Goal: Check status: Check status

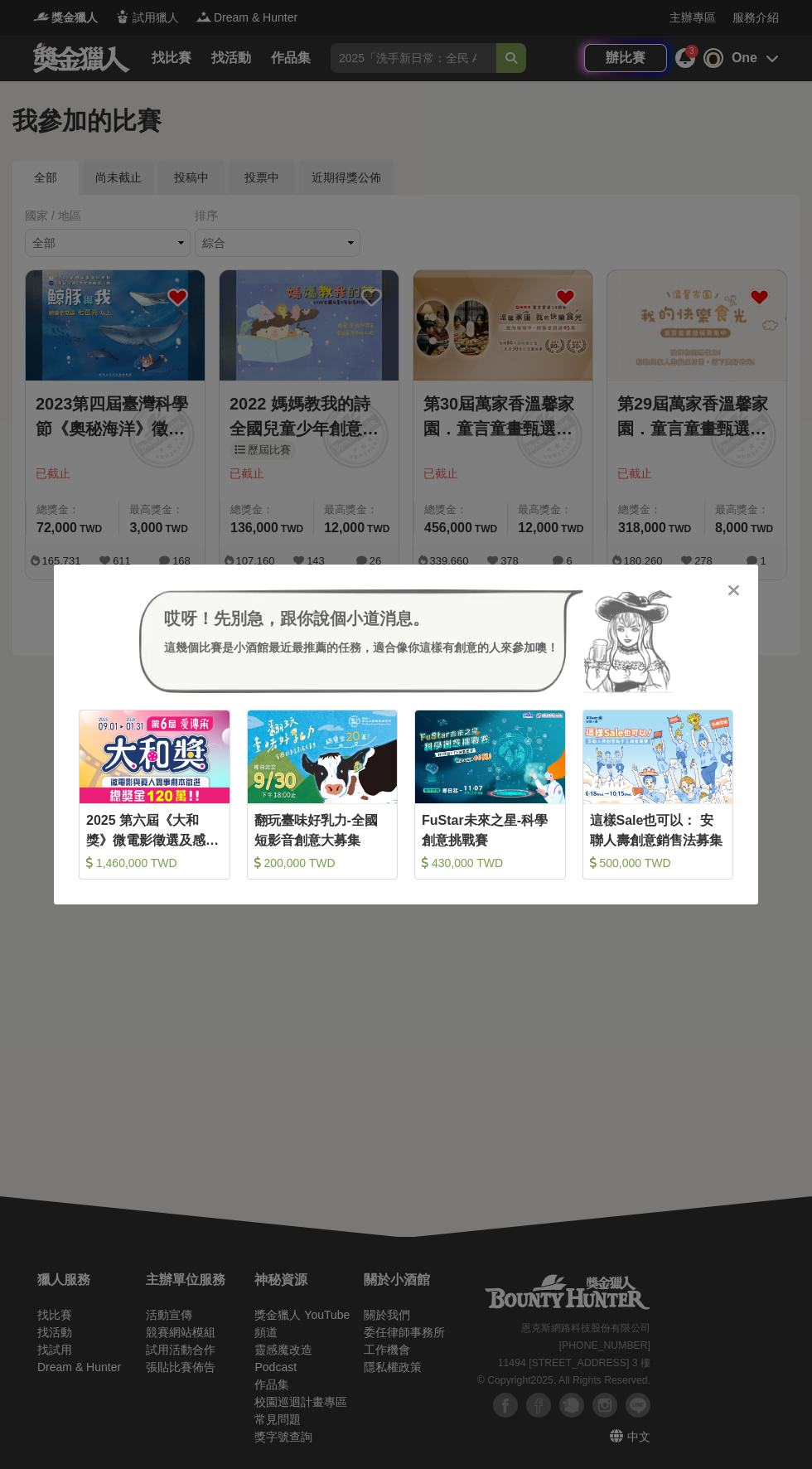
click at [734, 598] on icon at bounding box center [733, 591] width 12 height 17
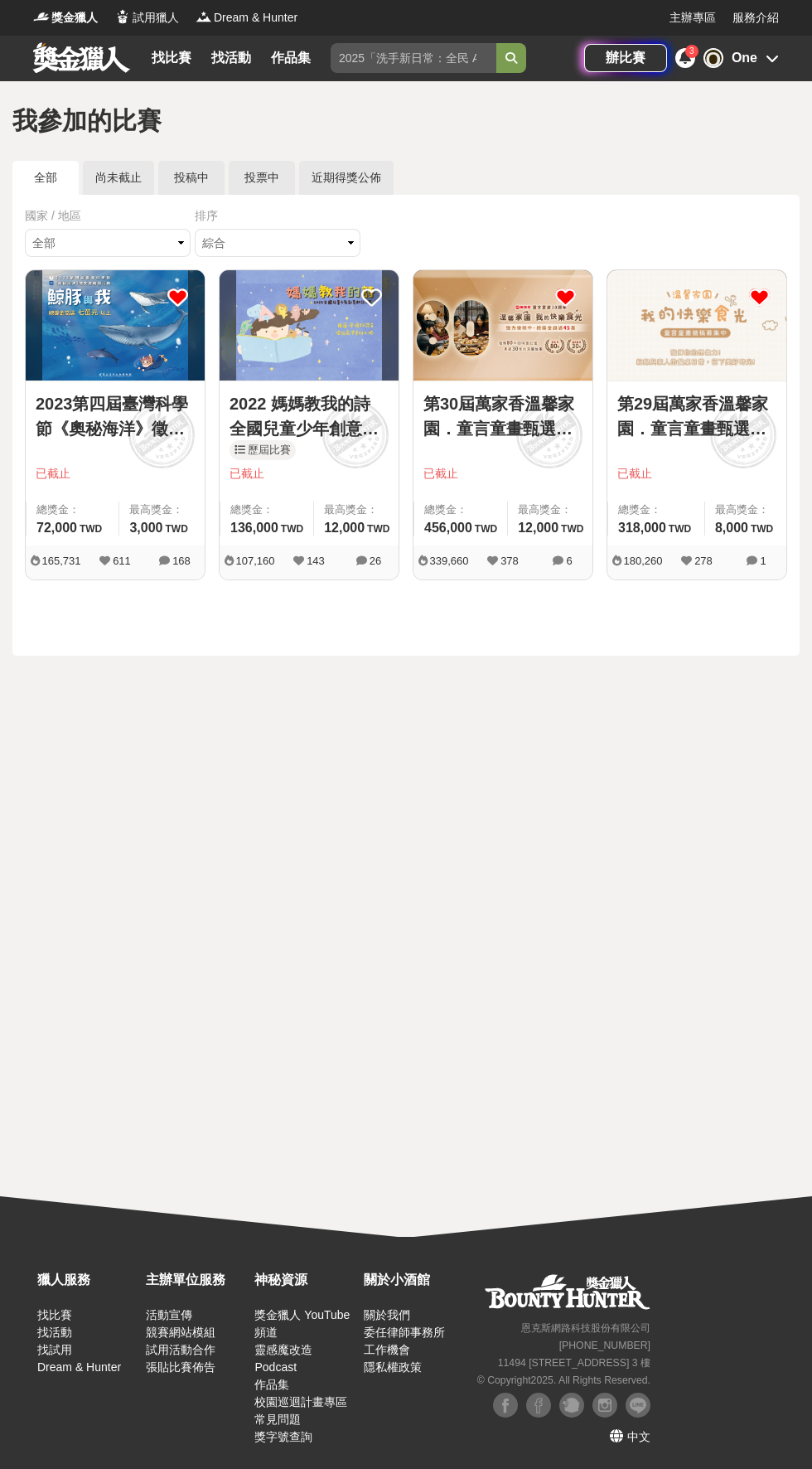
click at [693, 52] on span "3" at bounding box center [691, 51] width 5 height 9
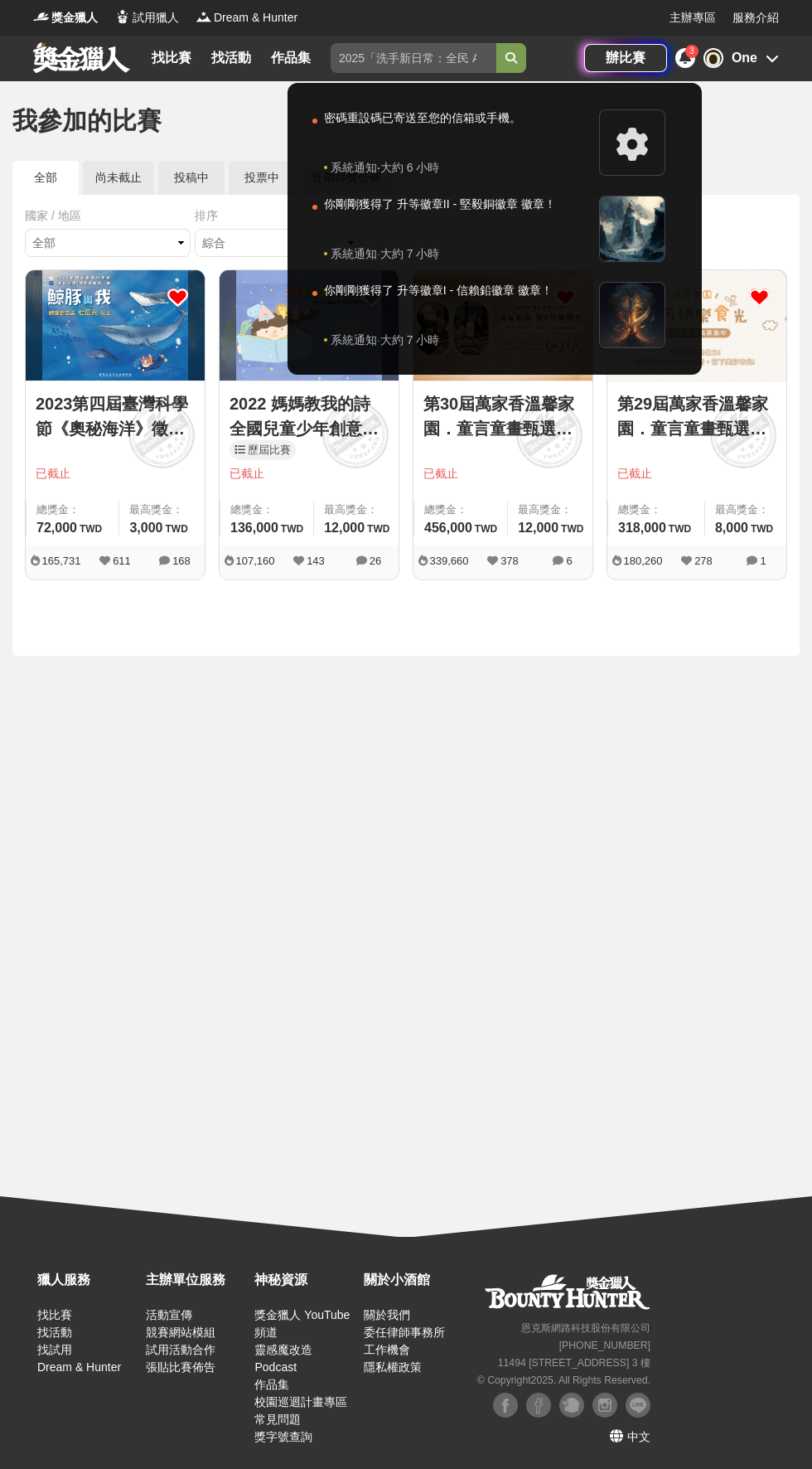
click at [674, 57] on div at bounding box center [406, 734] width 812 height 1469
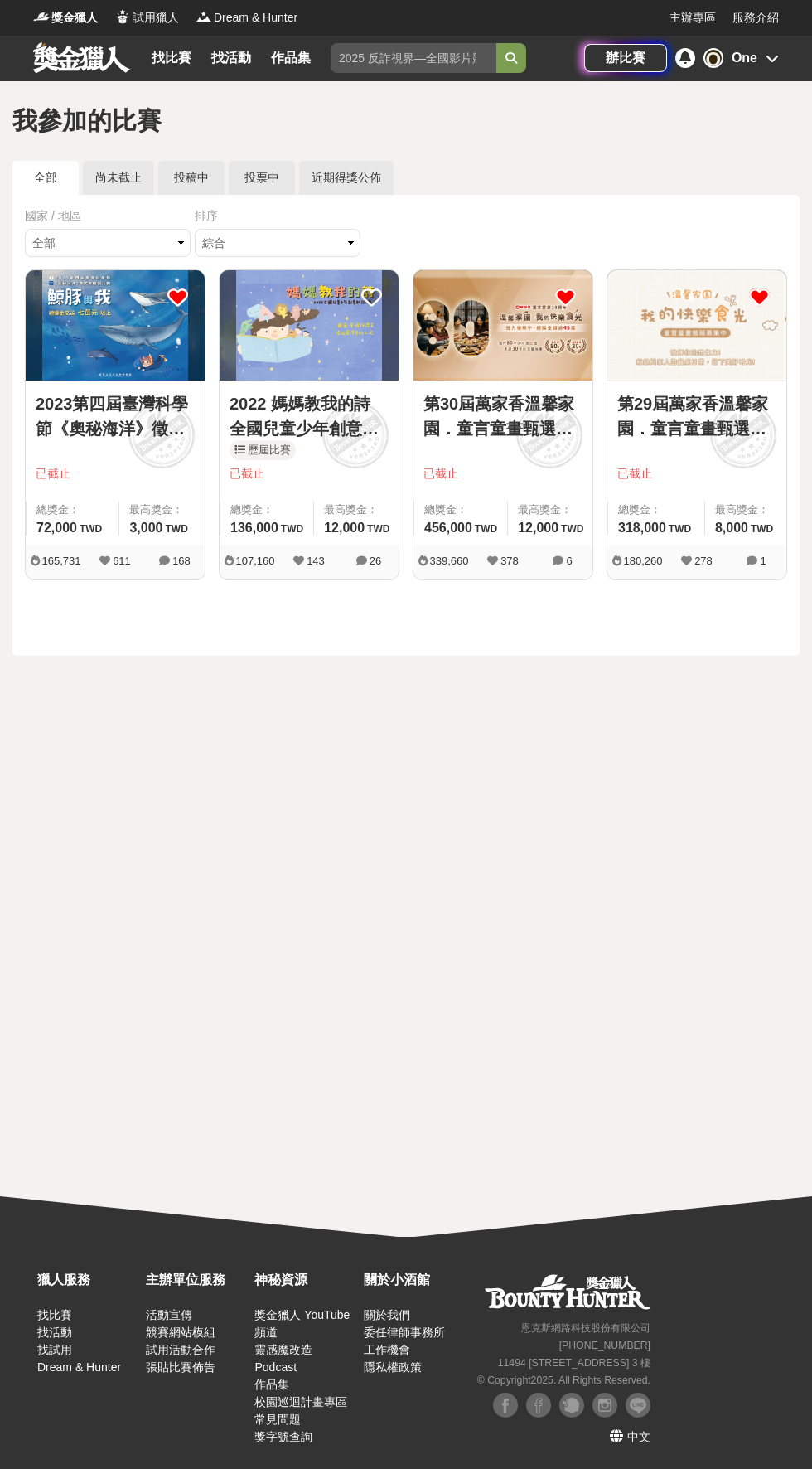
click at [686, 56] on icon at bounding box center [685, 57] width 11 height 13
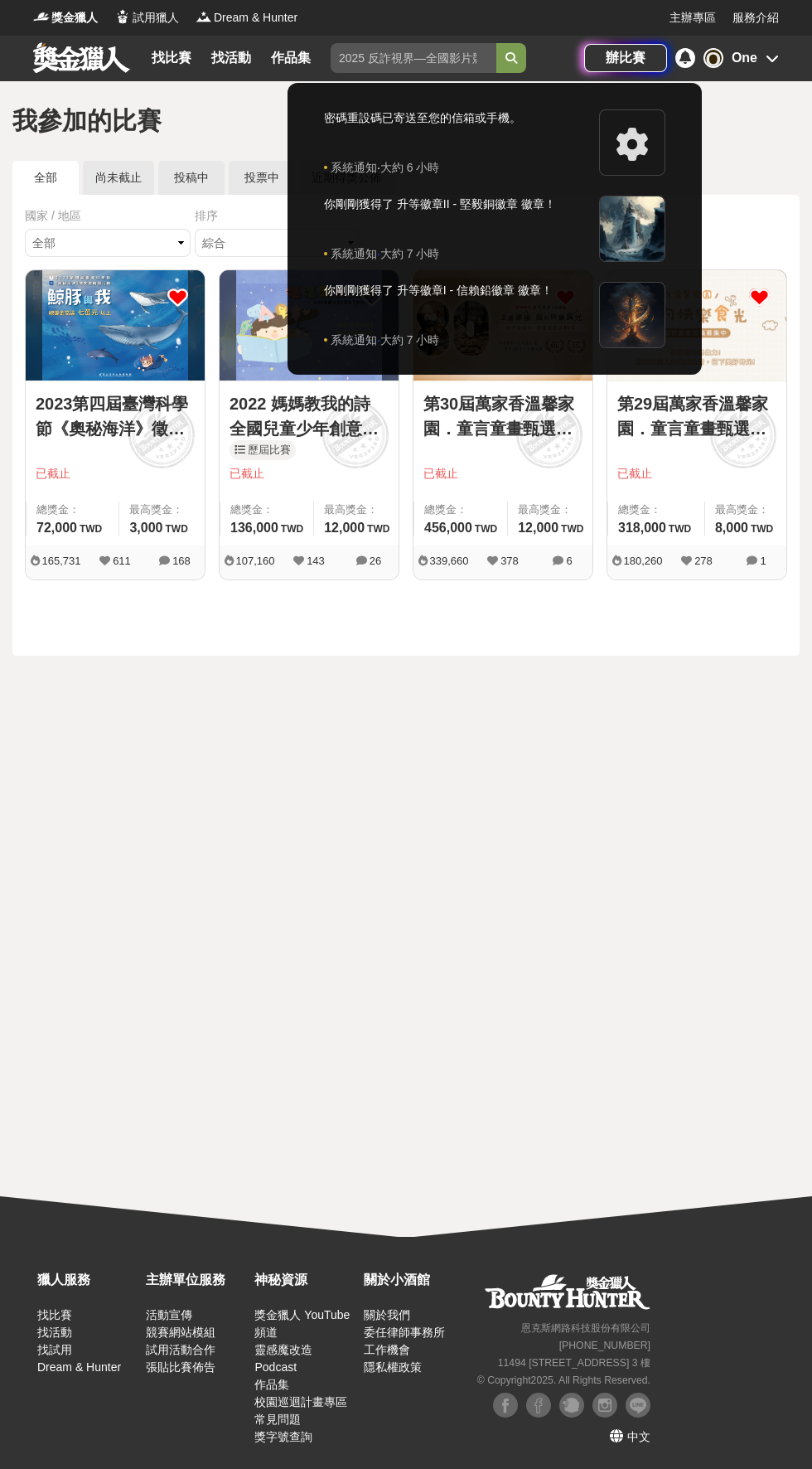
click at [633, 303] on div at bounding box center [632, 315] width 66 height 66
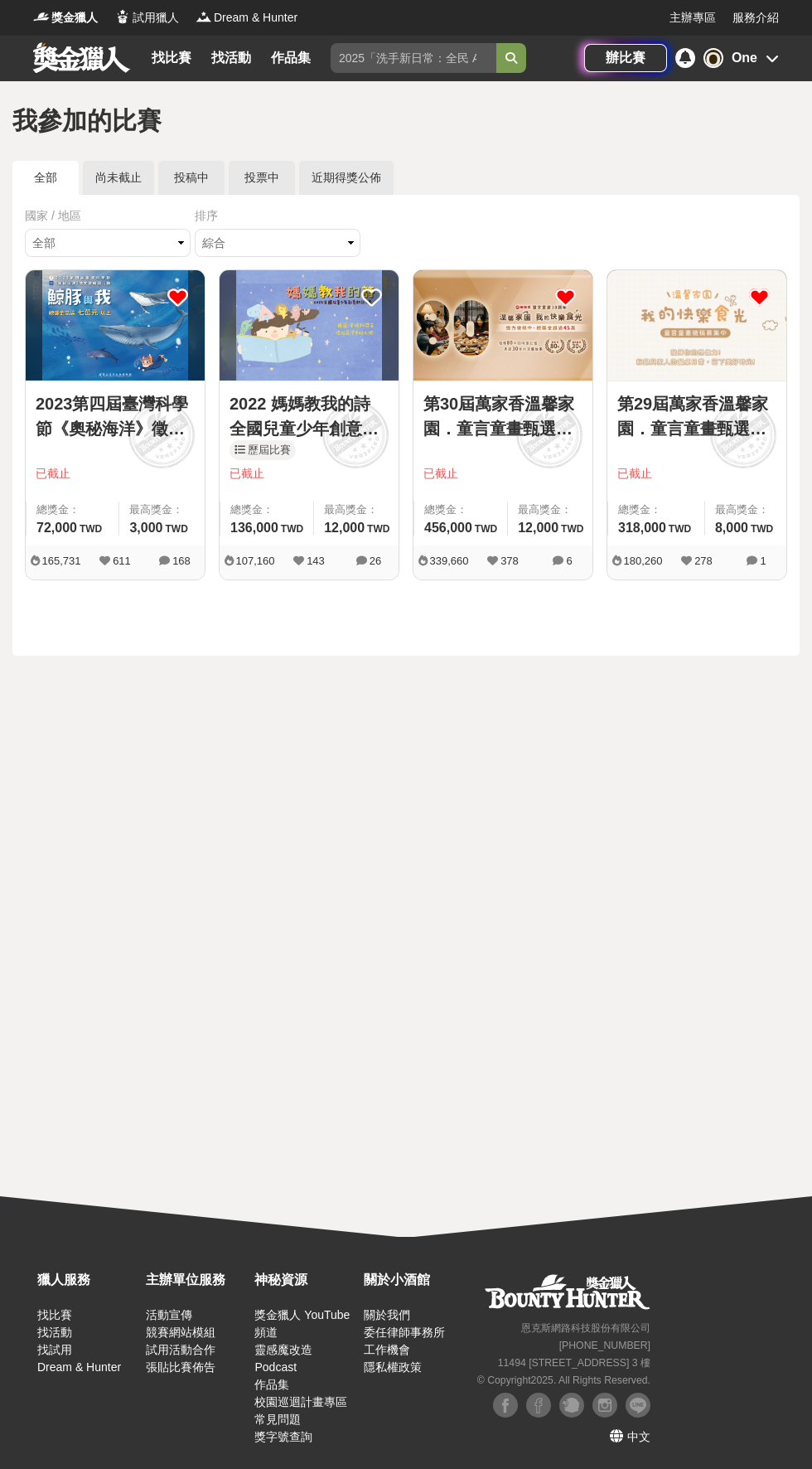
click at [334, 182] on link "近期得獎公佈" at bounding box center [347, 178] width 94 height 34
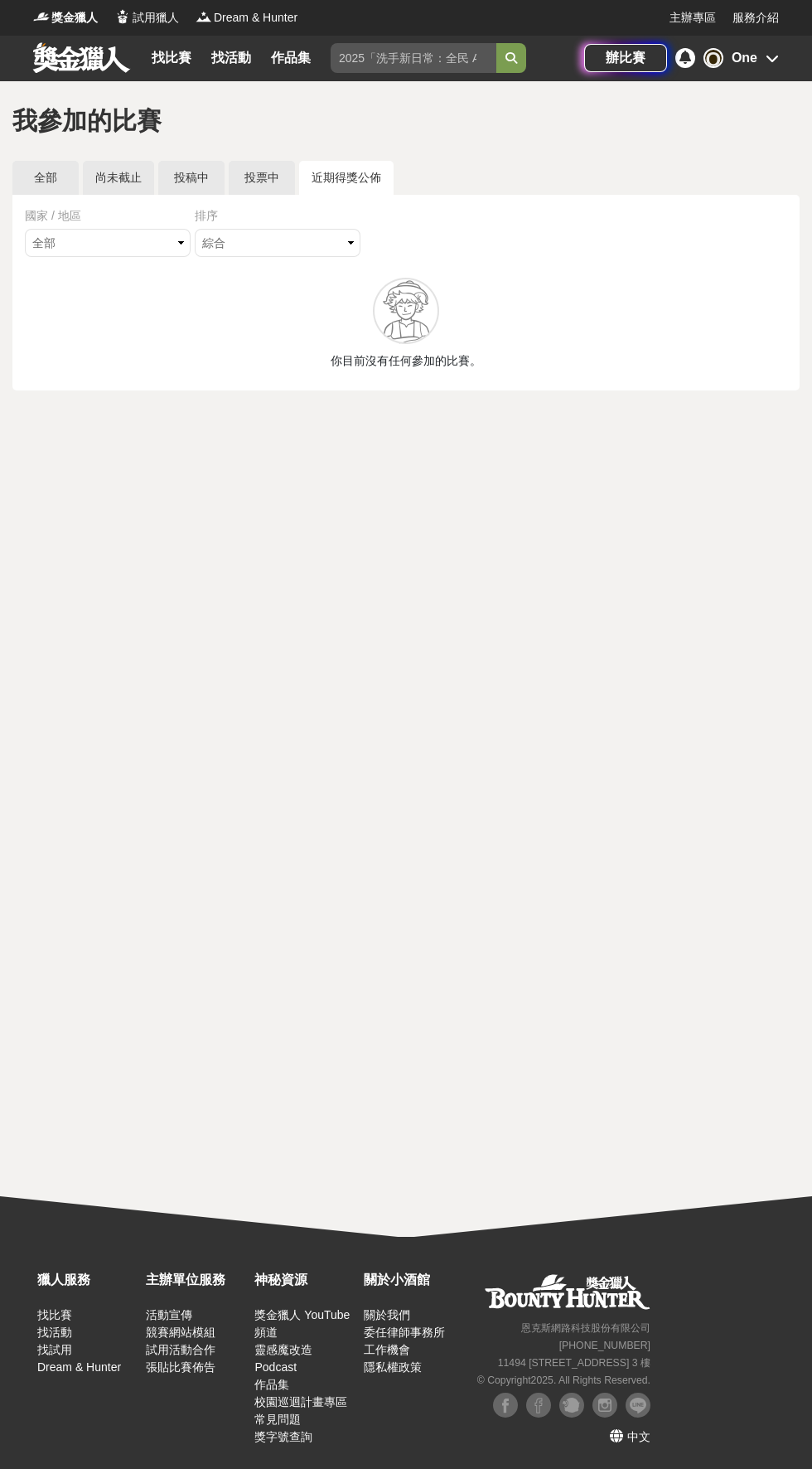
click at [250, 188] on link "投票中" at bounding box center [262, 178] width 66 height 34
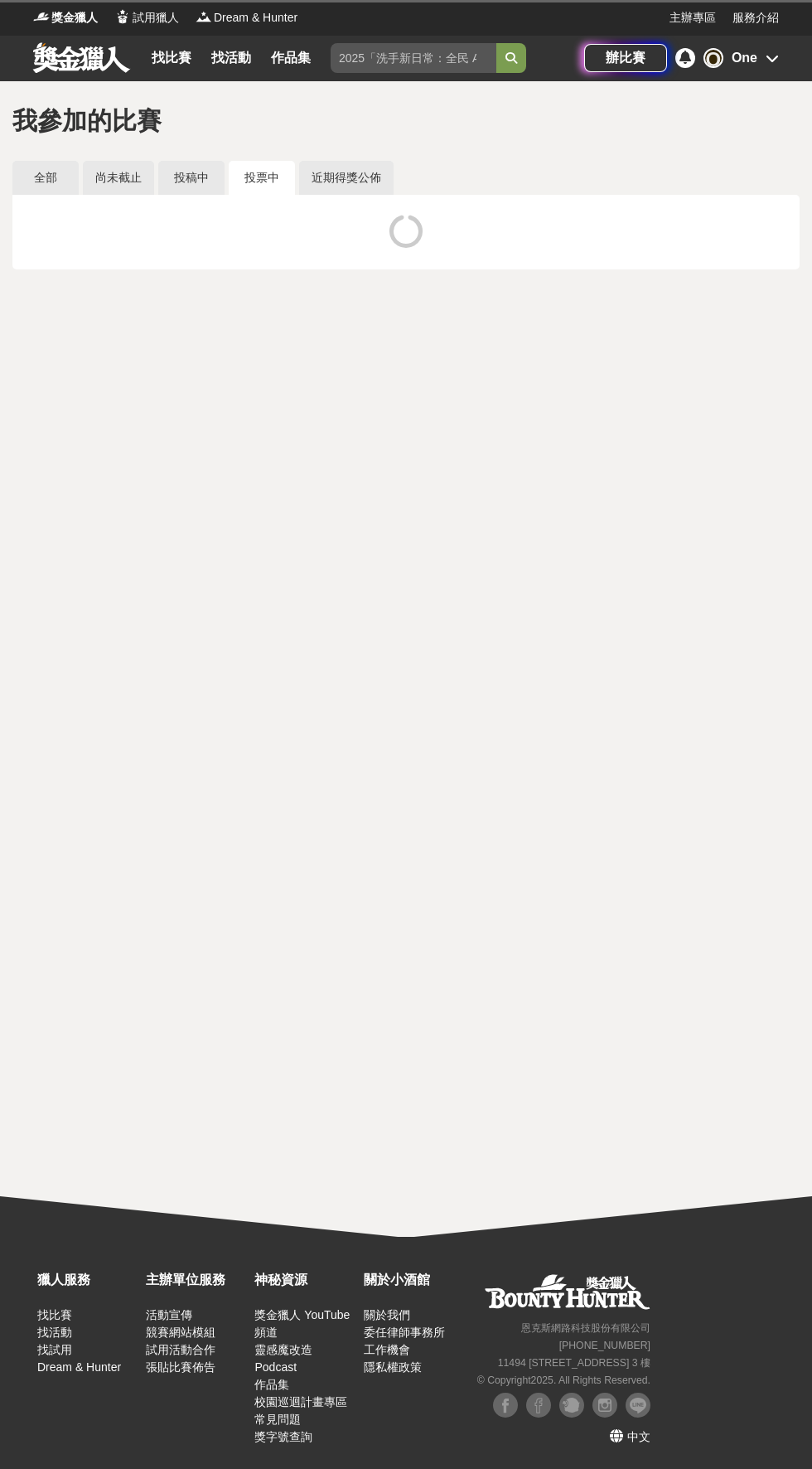
click at [210, 170] on link "投稿中" at bounding box center [191, 178] width 66 height 34
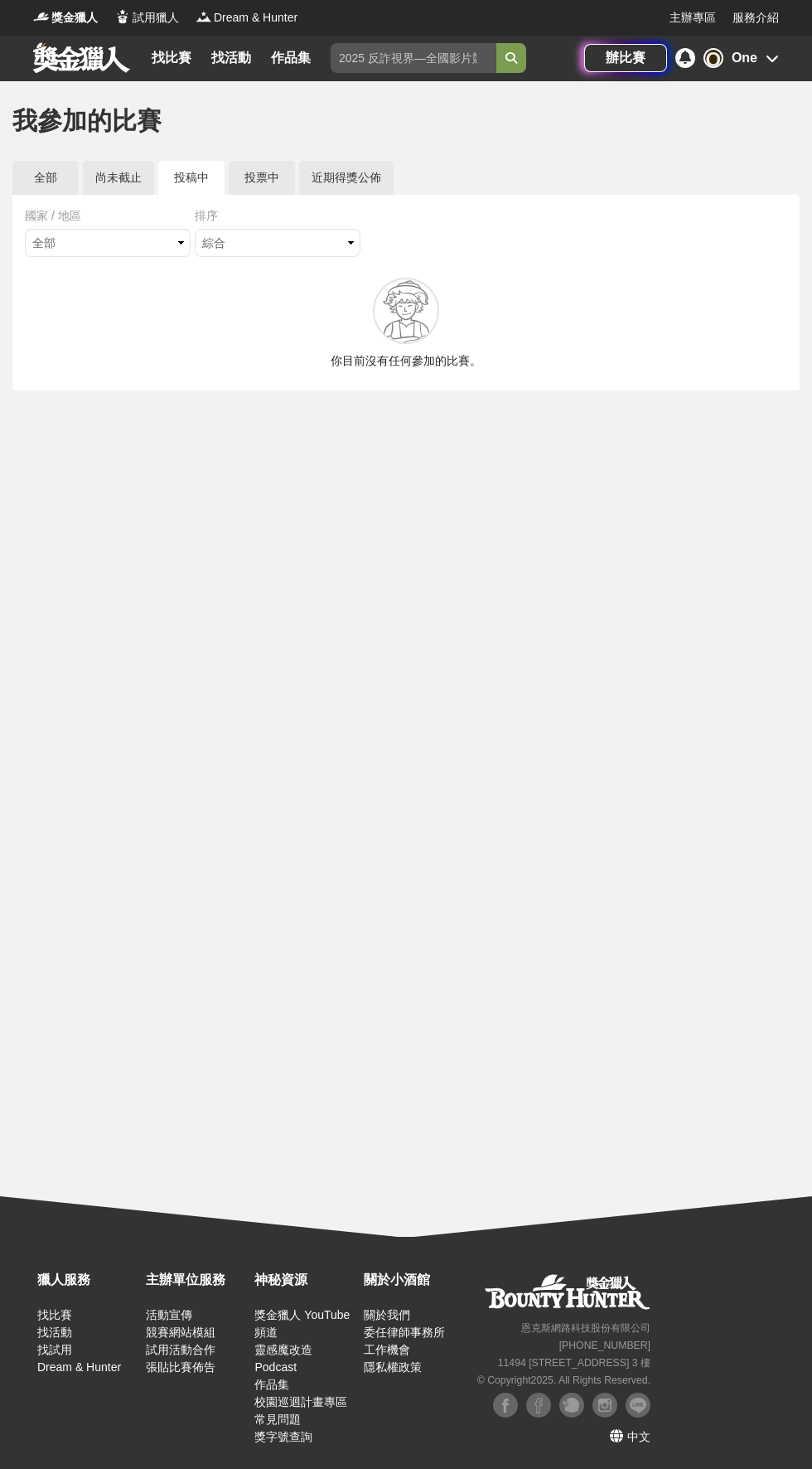
click at [137, 192] on link "尚未截止" at bounding box center [119, 178] width 72 height 34
click at [56, 170] on link "全部" at bounding box center [45, 178] width 66 height 34
